Goal: Task Accomplishment & Management: Manage account settings

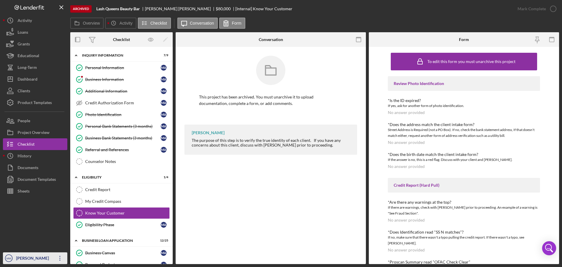
click at [58, 256] on icon "Icon/Overflow" at bounding box center [60, 258] width 15 height 15
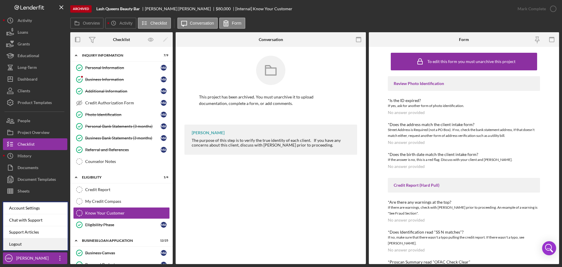
click at [34, 241] on link "Logout" at bounding box center [35, 244] width 64 height 12
